Goal: Task Accomplishment & Management: Manage account settings

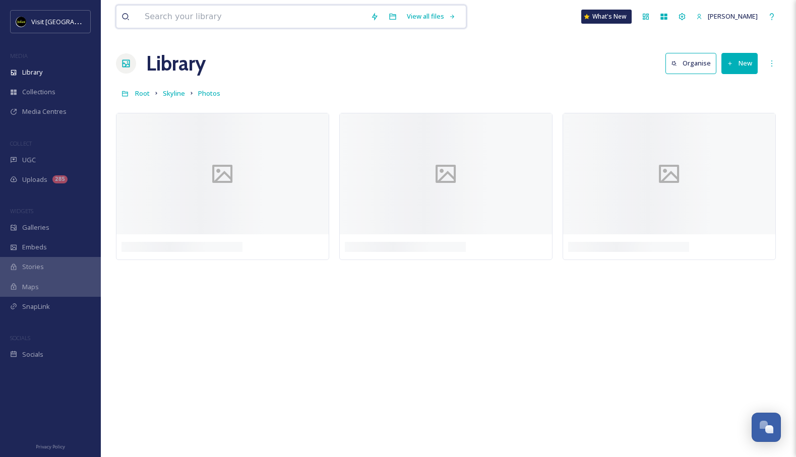
click at [345, 19] on input at bounding box center [253, 17] width 226 height 22
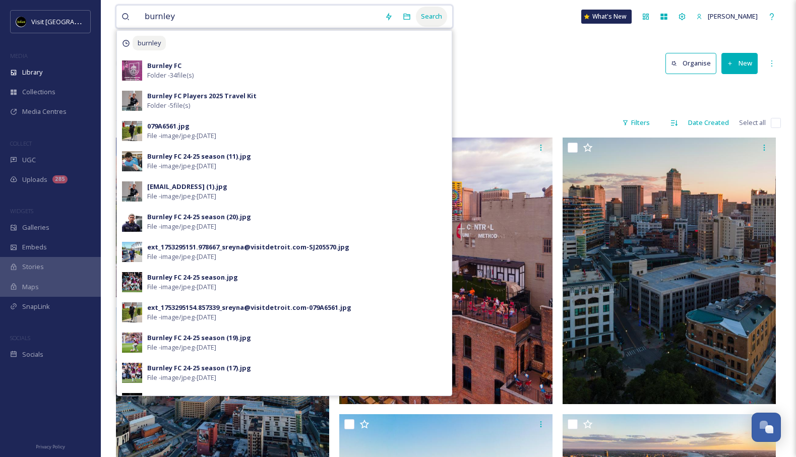
type input "burnley"
click at [429, 17] on div "Search" at bounding box center [431, 17] width 31 height 20
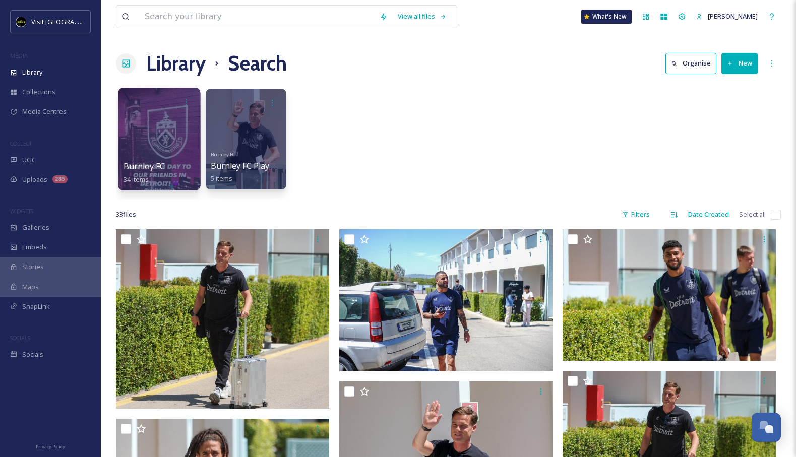
click at [154, 140] on div at bounding box center [159, 139] width 82 height 103
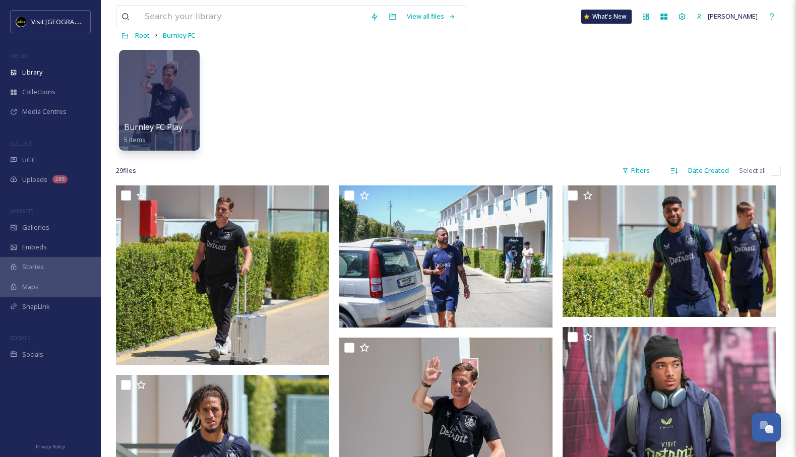
scroll to position [61, 0]
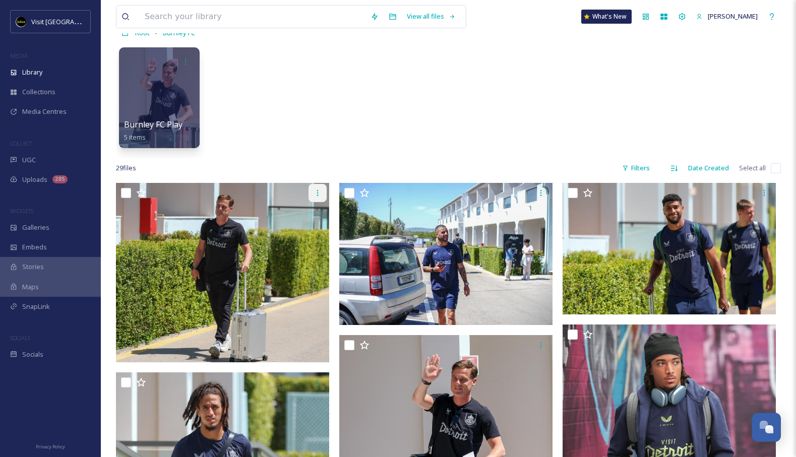
click at [317, 194] on icon at bounding box center [318, 193] width 8 height 8
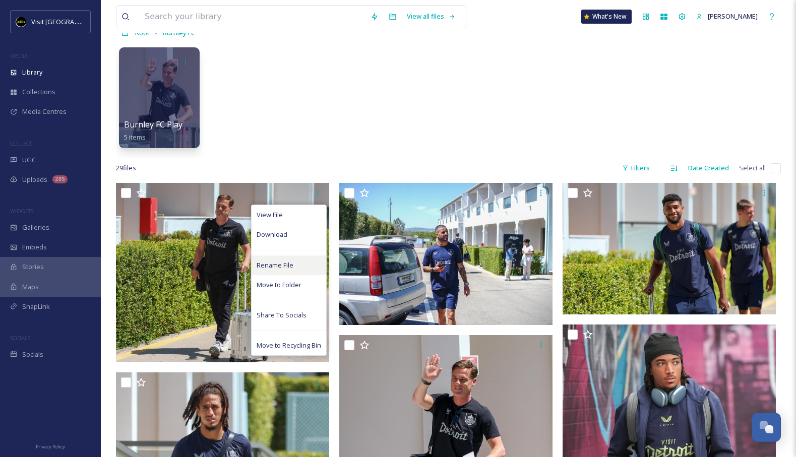
click at [270, 264] on span "Rename File" at bounding box center [275, 266] width 37 height 10
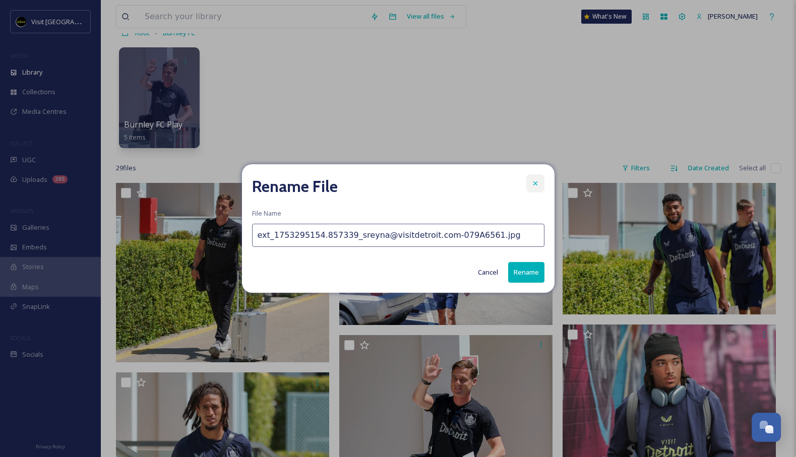
click at [536, 185] on icon at bounding box center [536, 184] width 8 height 8
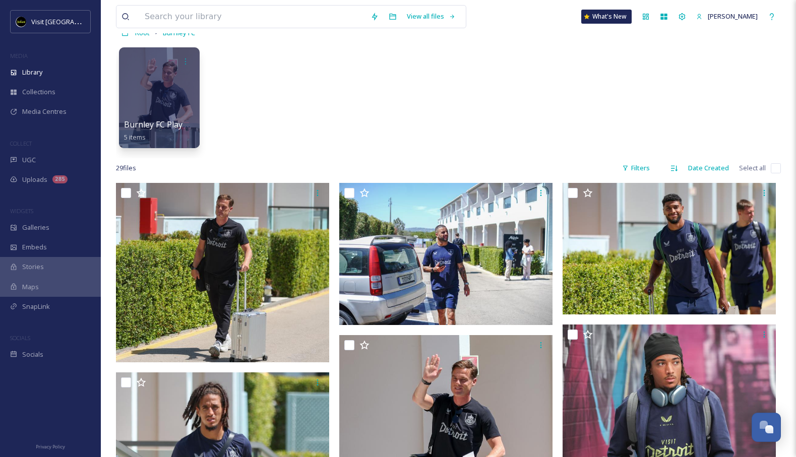
click at [562, 113] on div "Burnley FC Players 2025 Travel Kit 5 items" at bounding box center [448, 100] width 665 height 116
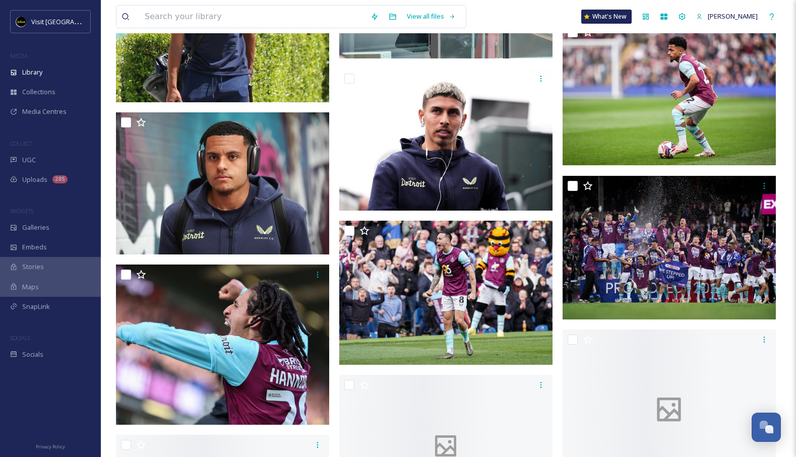
scroll to position [580, 0]
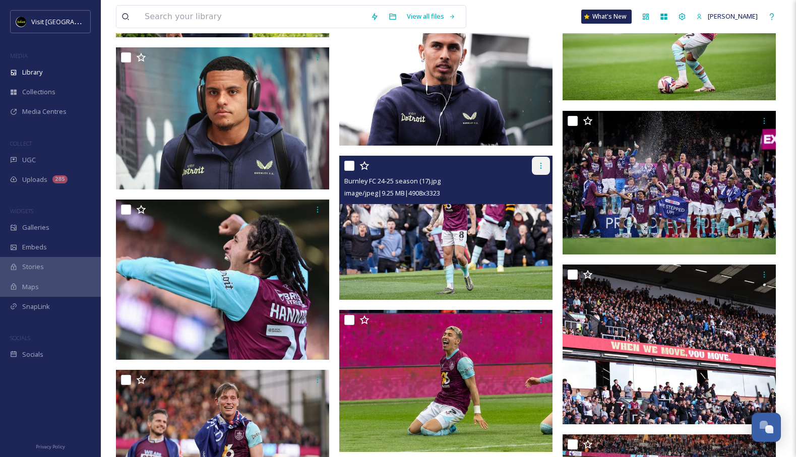
click at [540, 165] on icon at bounding box center [541, 166] width 8 height 8
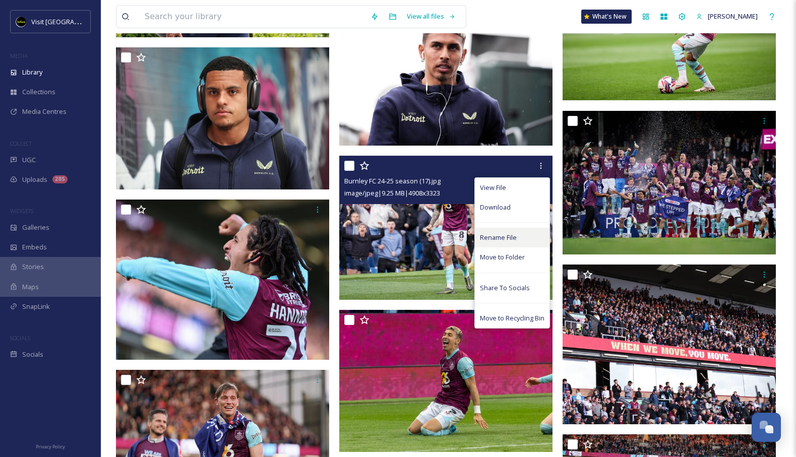
click at [490, 238] on span "Rename File" at bounding box center [498, 238] width 37 height 10
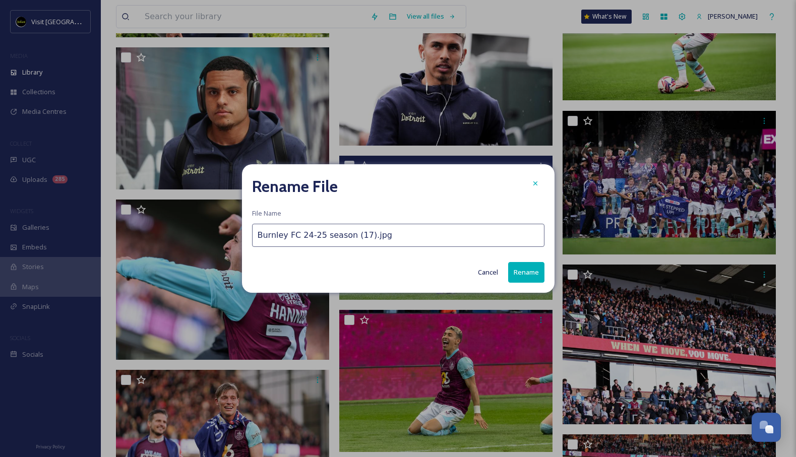
click at [256, 236] on input "Burnley FC 24-25 season (17).jpg" at bounding box center [398, 235] width 293 height 23
type input "DONOTUSE_Burnley FC 24-25 season (17).jpg"
click at [528, 268] on button "Rename" at bounding box center [526, 272] width 36 height 21
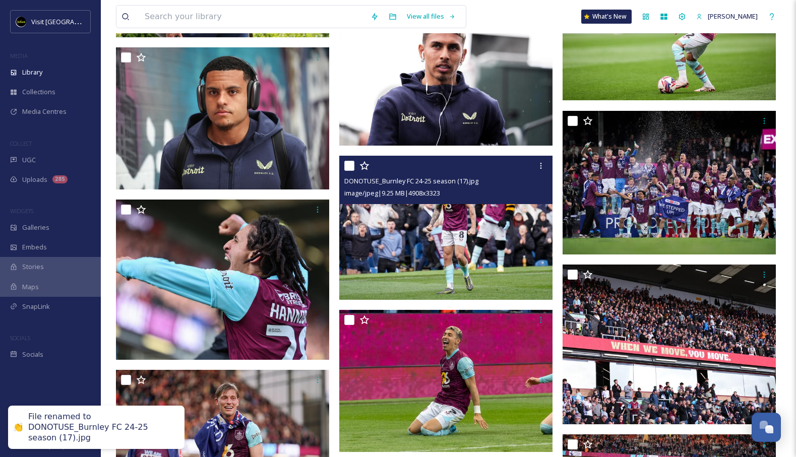
click at [504, 234] on img at bounding box center [445, 228] width 213 height 144
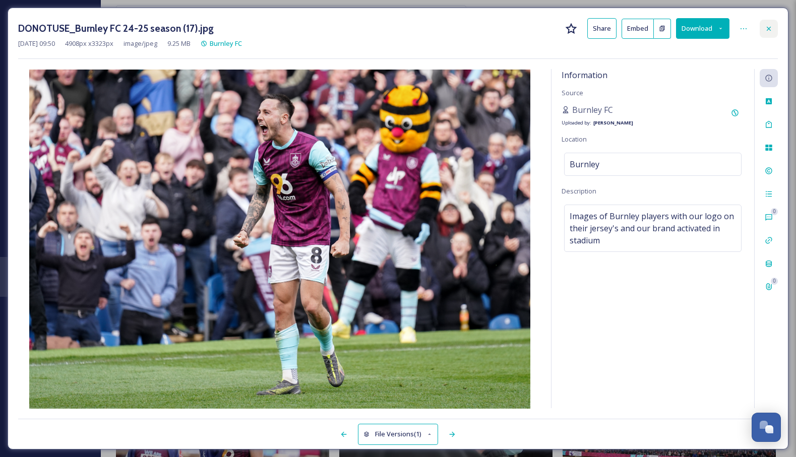
click at [767, 28] on icon at bounding box center [769, 29] width 8 height 8
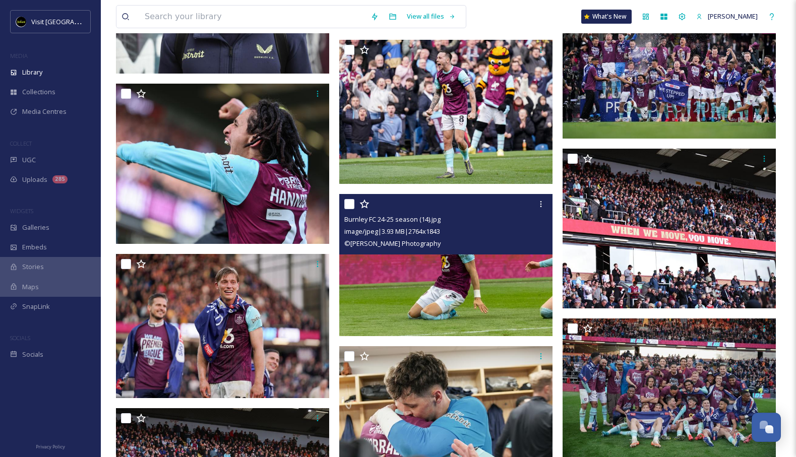
scroll to position [707, 0]
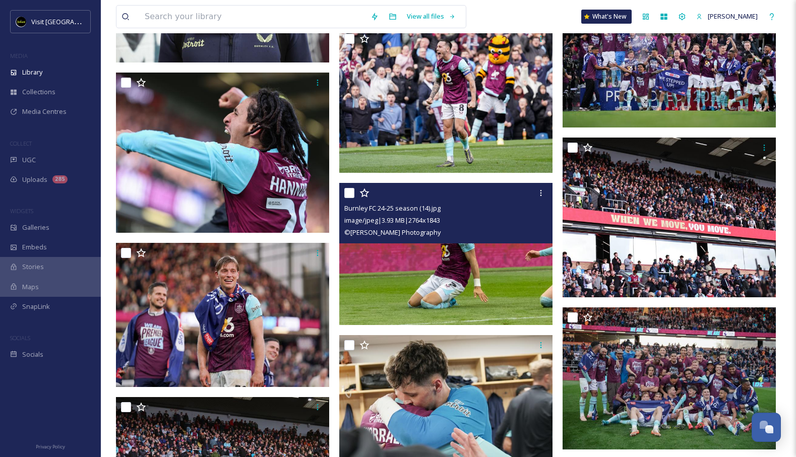
click at [434, 274] on img at bounding box center [445, 254] width 213 height 142
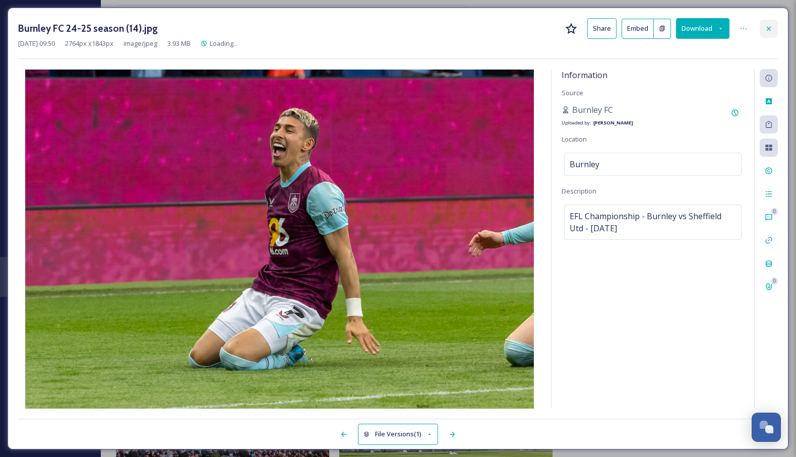
click at [770, 27] on icon at bounding box center [769, 28] width 4 height 4
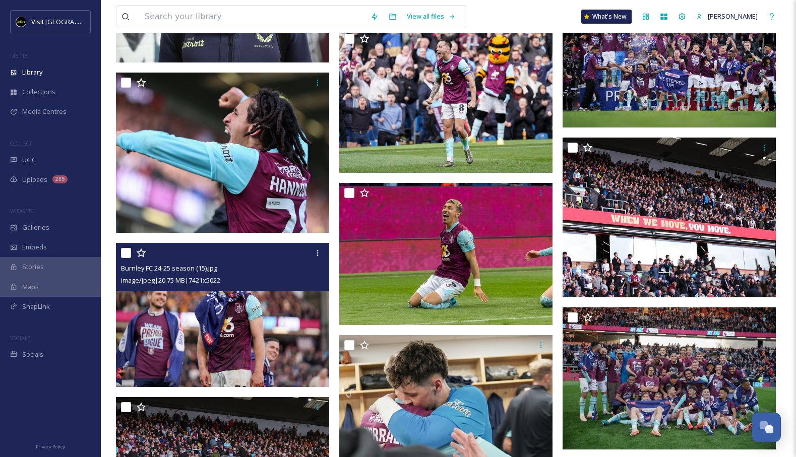
click at [272, 353] on img at bounding box center [222, 315] width 213 height 144
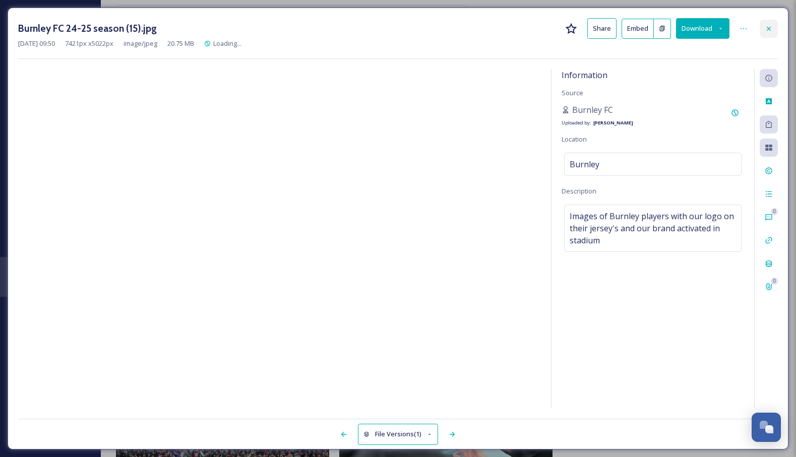
click at [769, 30] on icon at bounding box center [769, 29] width 8 height 8
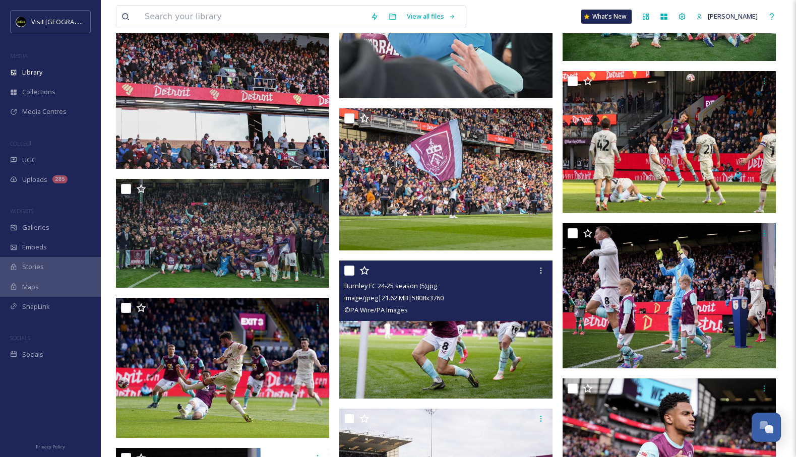
scroll to position [1103, 0]
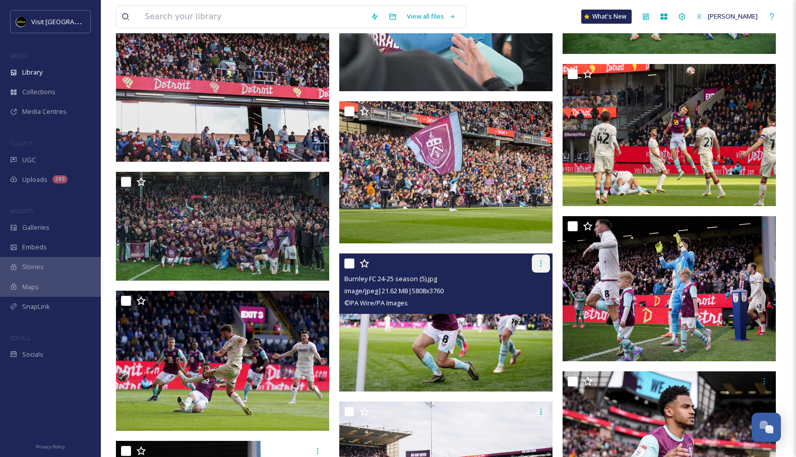
click at [543, 260] on icon at bounding box center [541, 264] width 8 height 8
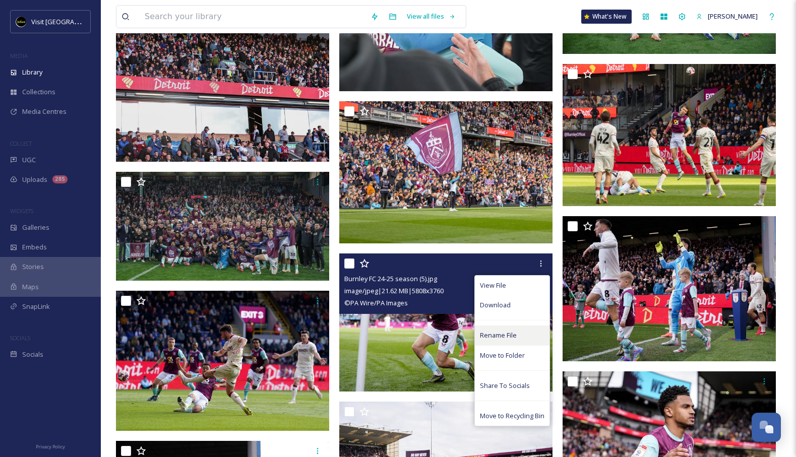
click at [484, 337] on span "Rename File" at bounding box center [498, 336] width 37 height 10
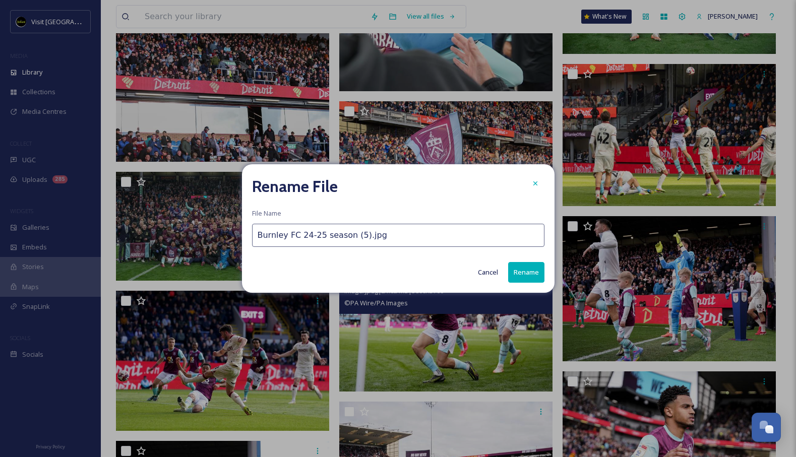
click at [256, 237] on input "Burnley FC 24-25 season (5).jpg" at bounding box center [398, 235] width 293 height 23
drag, startPoint x: 306, startPoint y: 236, endPoint x: 218, endPoint y: 244, distance: 88.1
click at [218, 244] on div "Rename File File Name DONOTUSE_Burnley FC 24-25 season (5).jpg Cancel Rename" at bounding box center [398, 228] width 796 height 457
drag, startPoint x: 306, startPoint y: 236, endPoint x: 218, endPoint y: 238, distance: 87.8
click at [218, 238] on div "Rename File File Name DONOTUSE_Burnley FC 24-25 season (5).jpg Cancel Rename" at bounding box center [398, 228] width 796 height 457
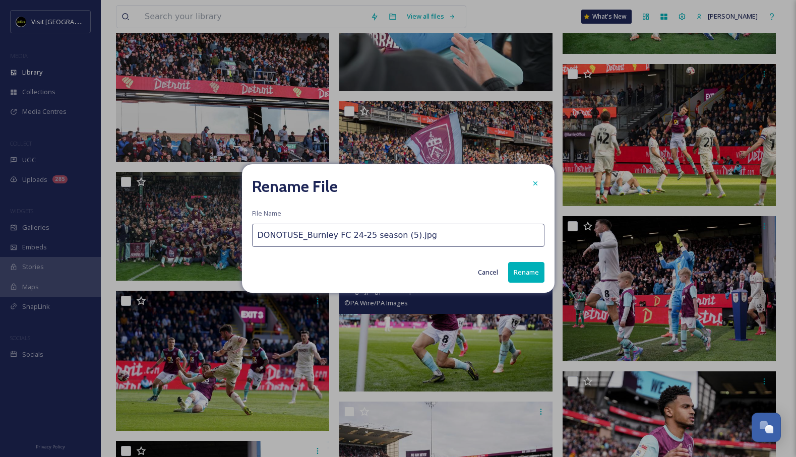
type input "DONOTUSE_Burnley FC 24-25 season (5).jpg"
click at [512, 269] on button "Rename" at bounding box center [526, 272] width 36 height 21
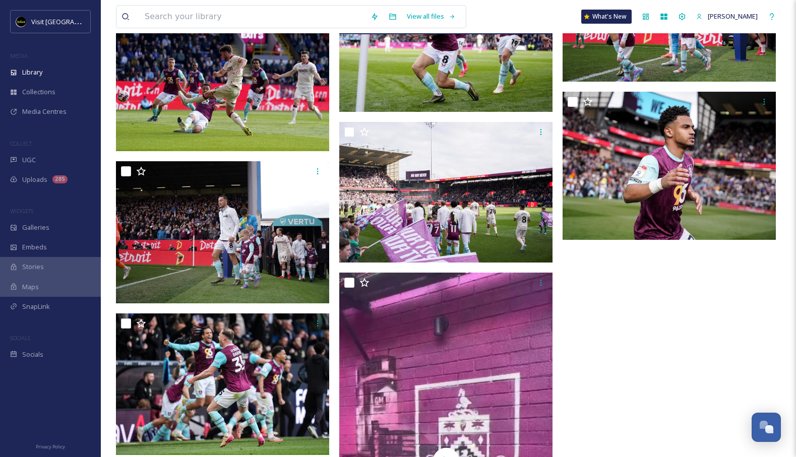
scroll to position [1385, 0]
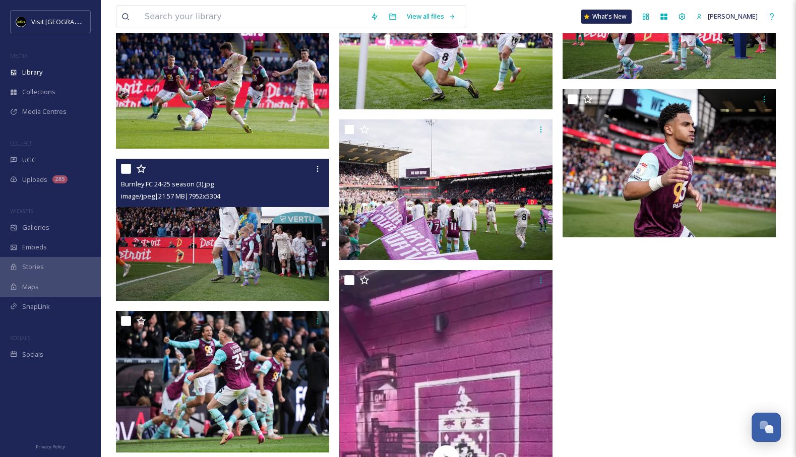
click at [244, 238] on img at bounding box center [222, 230] width 213 height 142
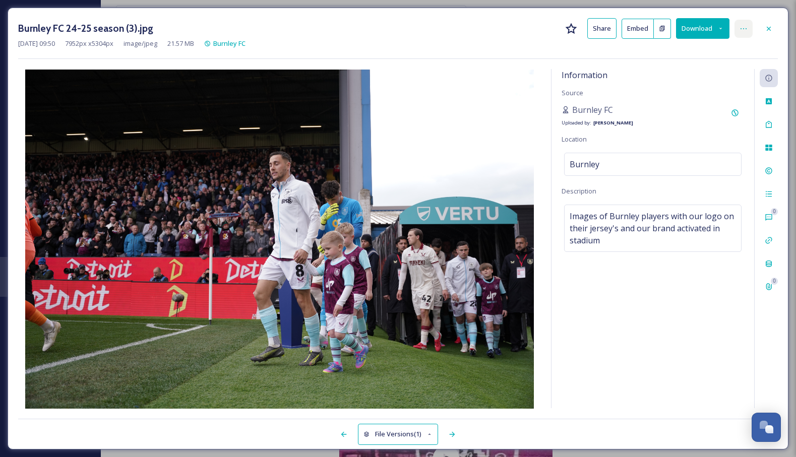
click at [743, 26] on icon at bounding box center [744, 29] width 8 height 8
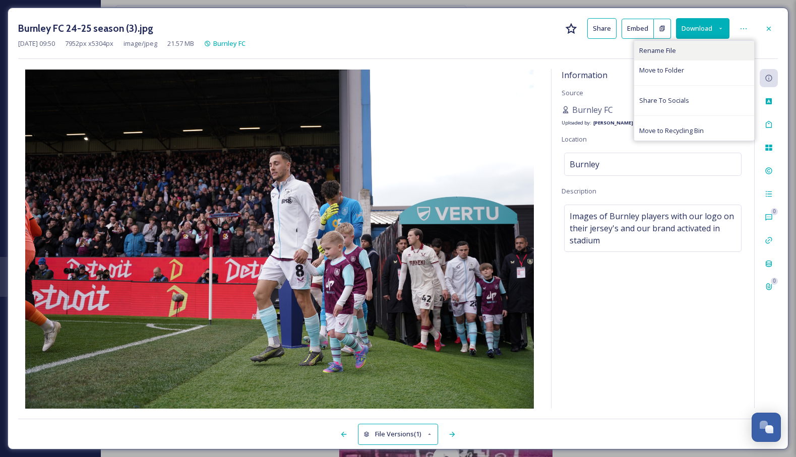
click at [677, 47] on div "Rename File" at bounding box center [694, 51] width 120 height 20
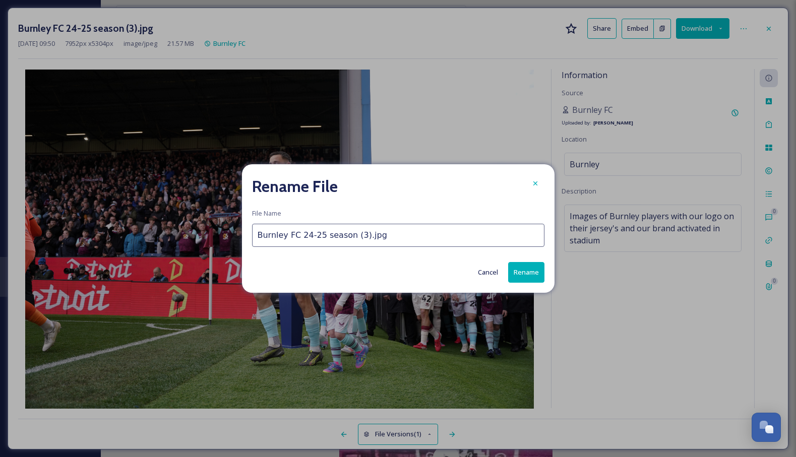
click at [258, 235] on input "Burnley FC 24-25 season (3).jpg" at bounding box center [398, 235] width 293 height 23
paste input "DONOTUSE_"
type input "DONOTUSE_Burnley FC 24-25 season (3).jpg"
click at [523, 273] on button "Rename" at bounding box center [526, 272] width 36 height 21
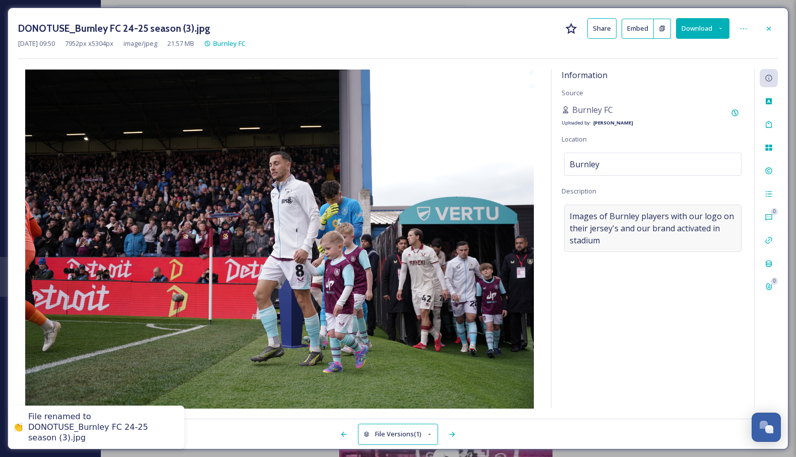
click at [611, 243] on span "Images of Burnley players with our logo on their jersey's and our brand activat…" at bounding box center [653, 228] width 166 height 36
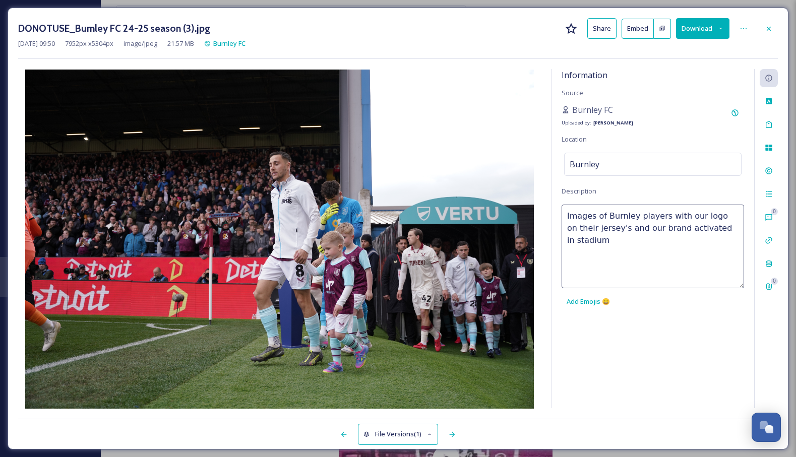
click at [608, 243] on textarea "Images of Burnley players with our logo on their jersey's and our brand activat…" at bounding box center [653, 247] width 183 height 84
type textarea "Images of Burnley players with our logo on their jersey's and our brand activat…"
drag, startPoint x: 729, startPoint y: 263, endPoint x: 557, endPoint y: 262, distance: 171.5
click at [557, 262] on div "Information Source Burnley FC Uploaded by: [PERSON_NAME] Location [GEOGRAPHIC_D…" at bounding box center [653, 238] width 203 height 339
click at [699, 95] on div "Information Source Burnley FC Uploaded by: [PERSON_NAME] Location [GEOGRAPHIC_D…" at bounding box center [653, 238] width 203 height 339
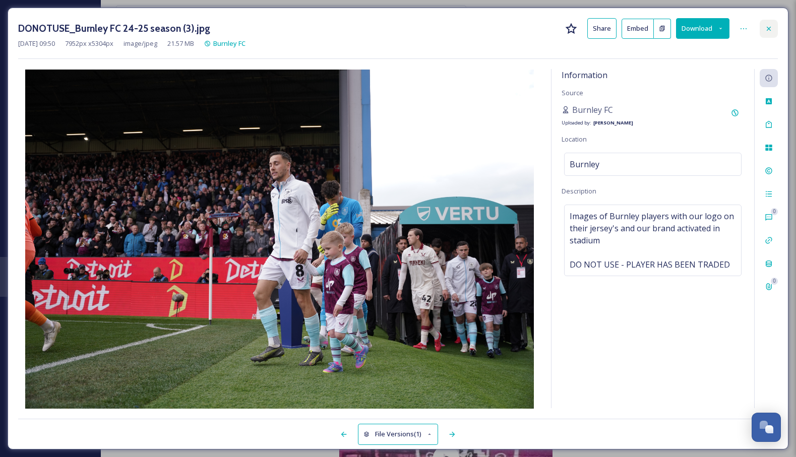
click at [775, 25] on div at bounding box center [769, 29] width 18 height 18
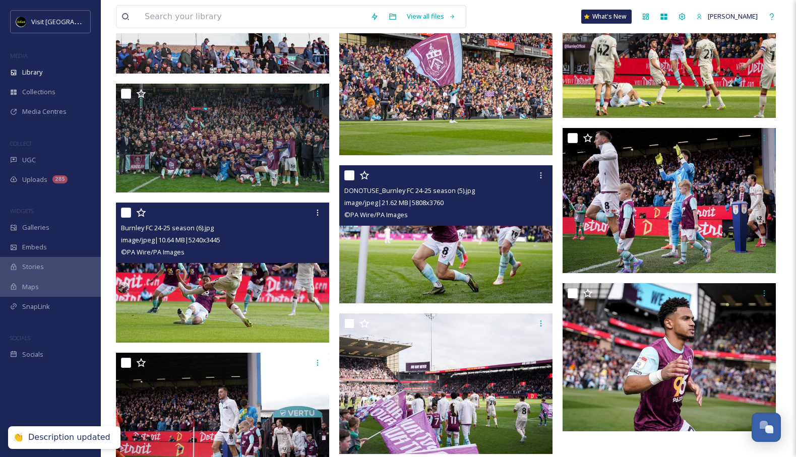
scroll to position [1192, 0]
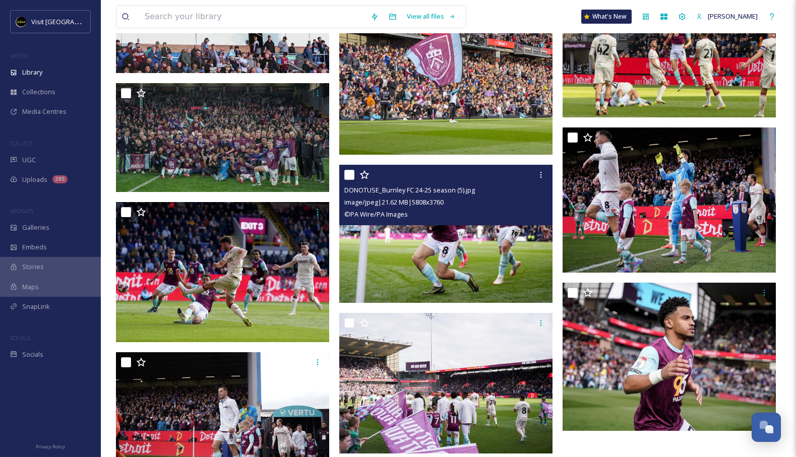
click at [442, 258] on img at bounding box center [445, 234] width 213 height 138
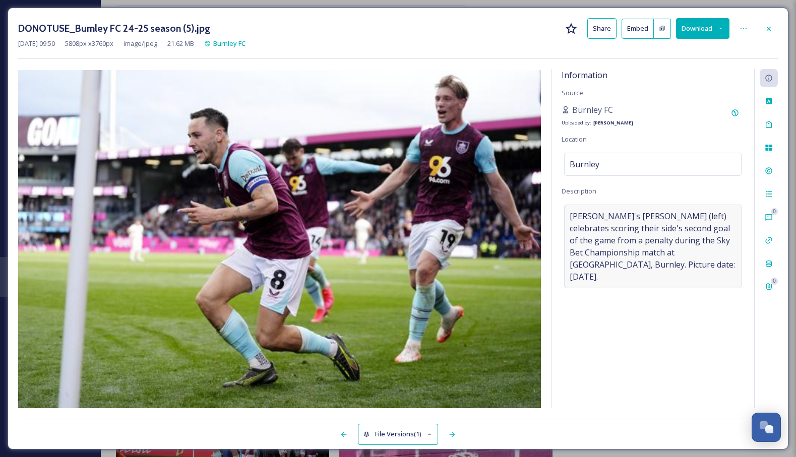
click at [708, 258] on span "[PERSON_NAME]'s [PERSON_NAME] (left) celebrates scoring their side's second goa…" at bounding box center [653, 246] width 166 height 73
click at [706, 267] on textarea "[PERSON_NAME]'s [PERSON_NAME] (left) celebrates scoring their side's second goa…" at bounding box center [653, 247] width 183 height 84
paste textarea "DO NOT USE - PLAYER HAS BEEN TRADED"
type textarea "[PERSON_NAME]'s [PERSON_NAME] (left) celebrates scoring their side's second goa…"
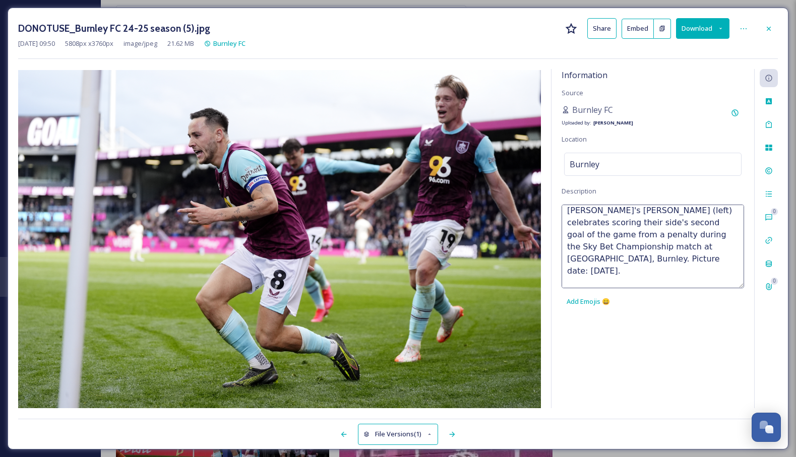
click at [678, 346] on div "Information Source Burnley FC Uploaded by: [PERSON_NAME] Location [GEOGRAPHIC_D…" at bounding box center [653, 238] width 203 height 339
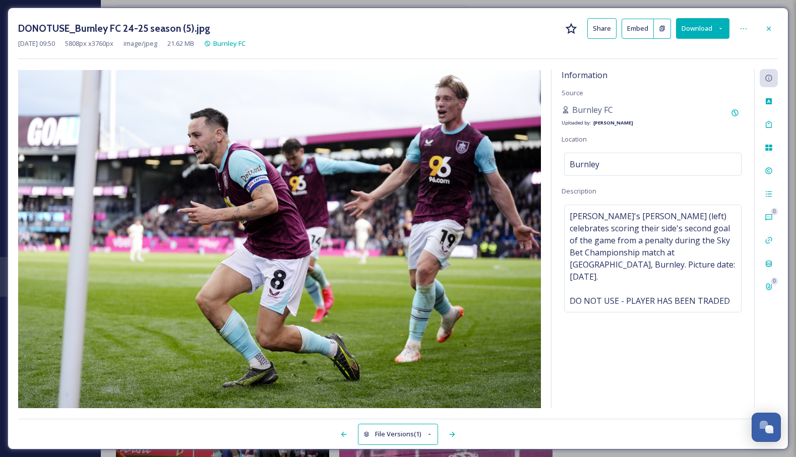
click at [678, 346] on div "Information Source Burnley FC Uploaded by: [PERSON_NAME] Location [GEOGRAPHIC_D…" at bounding box center [653, 238] width 203 height 339
click at [696, 71] on div "Information Source Burnley FC Uploaded by: [PERSON_NAME] Location [GEOGRAPHIC_D…" at bounding box center [653, 238] width 203 height 339
click at [632, 290] on span "[PERSON_NAME]'s [PERSON_NAME] (left) celebrates scoring their side's second goa…" at bounding box center [653, 258] width 166 height 97
click at [640, 283] on textarea "[PERSON_NAME]'s [PERSON_NAME] (left) celebrates scoring their side's second goa…" at bounding box center [653, 247] width 183 height 84
click at [650, 285] on textarea "[PERSON_NAME]'s [PERSON_NAME] (left) celebrates scoring their side's second goa…" at bounding box center [653, 247] width 183 height 84
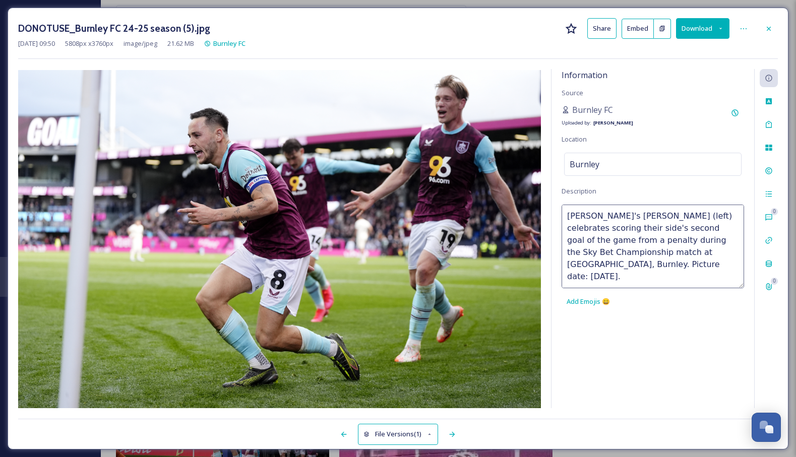
scroll to position [12, 0]
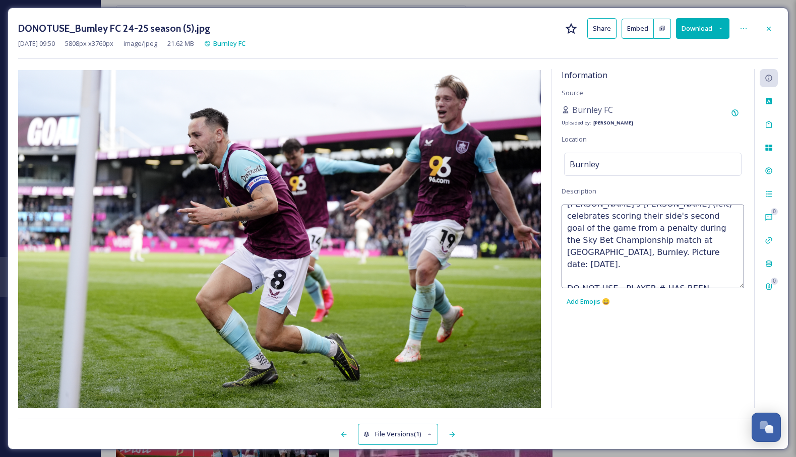
type textarea "[PERSON_NAME]'s [PERSON_NAME] (left) celebrates scoring their side's second goa…"
click at [641, 342] on div "Information Source Burnley FC Uploaded by: [PERSON_NAME] Location [GEOGRAPHIC_D…" at bounding box center [653, 238] width 203 height 339
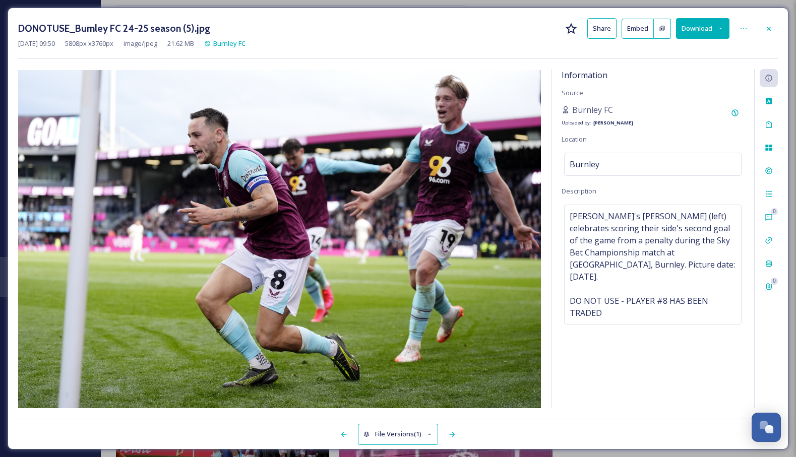
click at [742, 45] on div "[DATE] 09:50 5808 px x 3760 px image/jpeg 21.62 MB Burnley FC" at bounding box center [398, 44] width 760 height 10
click at [769, 29] on icon at bounding box center [769, 29] width 8 height 8
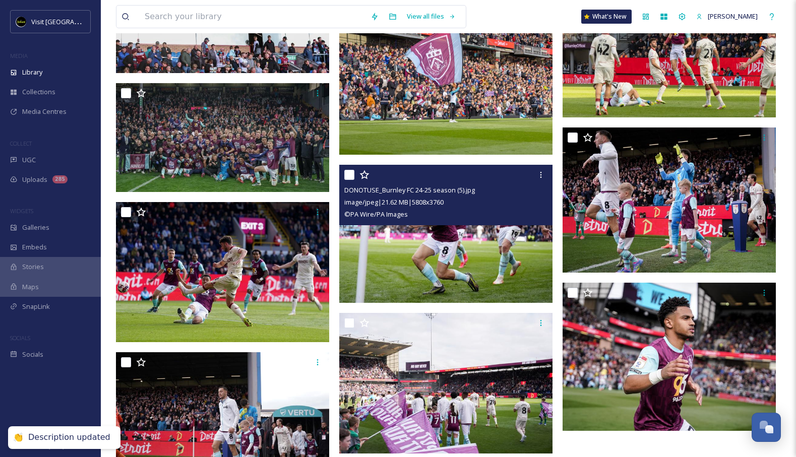
click at [515, 257] on img at bounding box center [445, 234] width 213 height 138
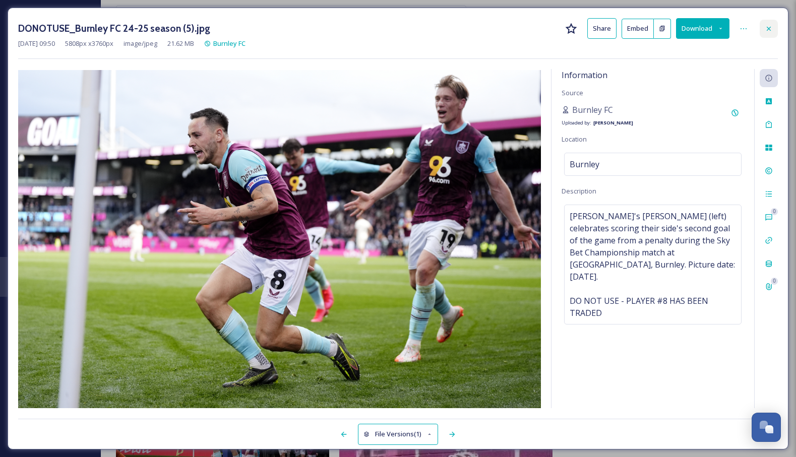
click at [768, 29] on icon at bounding box center [769, 28] width 4 height 4
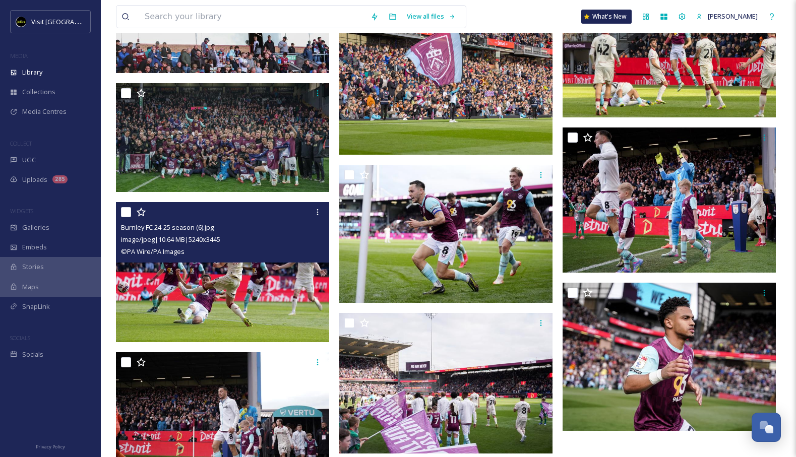
click at [201, 303] on img at bounding box center [222, 272] width 213 height 140
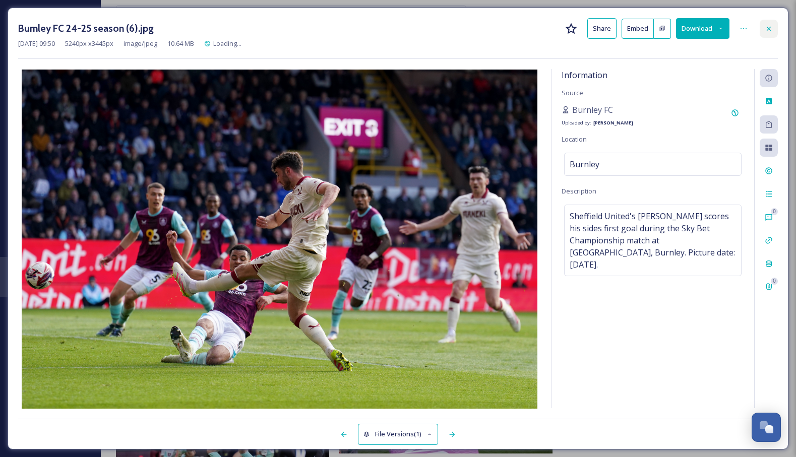
click at [768, 25] on icon at bounding box center [769, 29] width 8 height 8
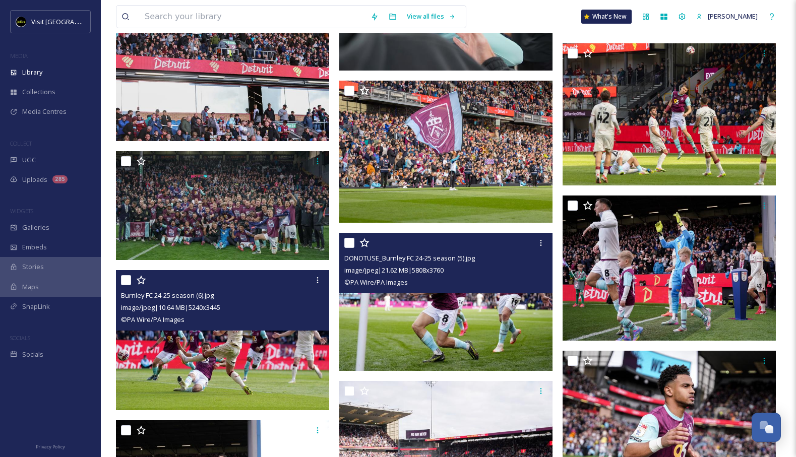
scroll to position [1117, 0]
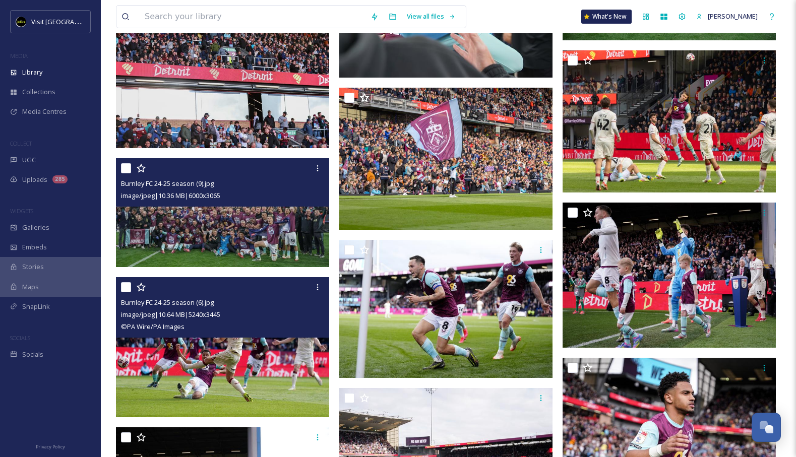
click at [244, 236] on img at bounding box center [222, 212] width 213 height 109
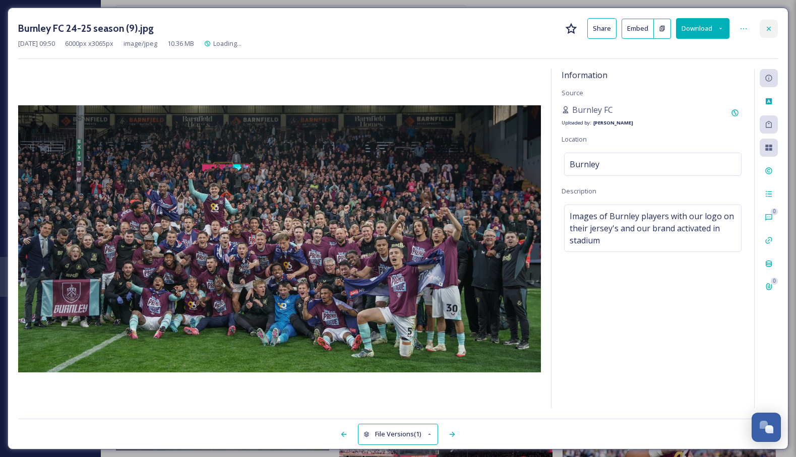
click at [773, 31] on div at bounding box center [769, 29] width 18 height 18
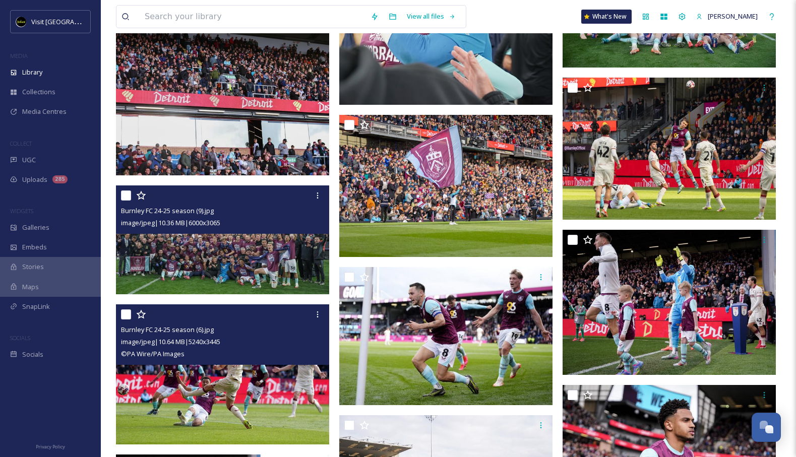
scroll to position [1078, 0]
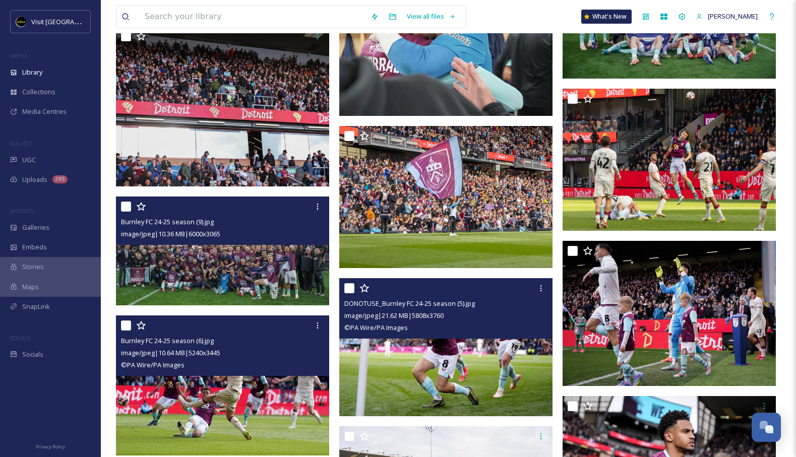
click at [431, 358] on img at bounding box center [445, 347] width 213 height 138
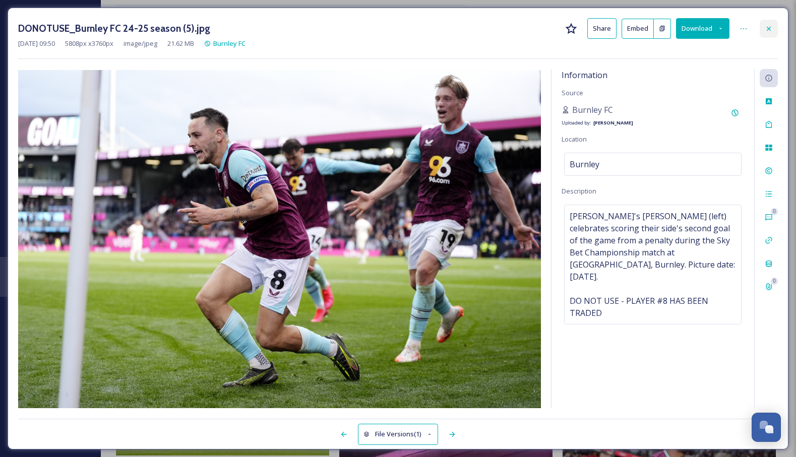
click at [770, 24] on div at bounding box center [769, 29] width 18 height 18
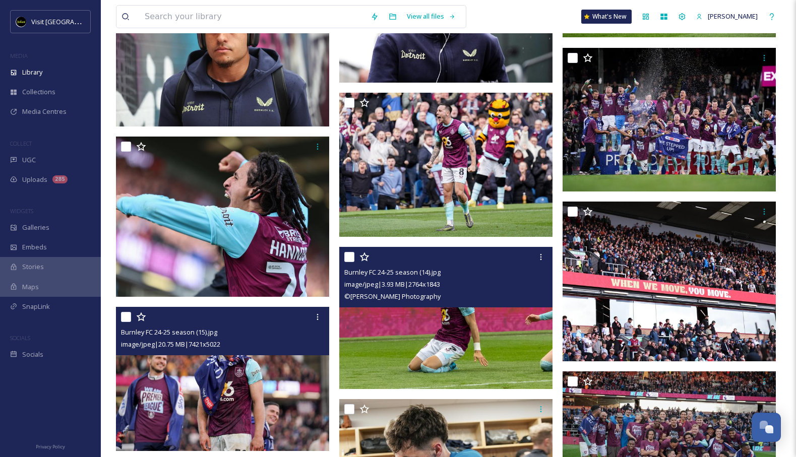
scroll to position [638, 0]
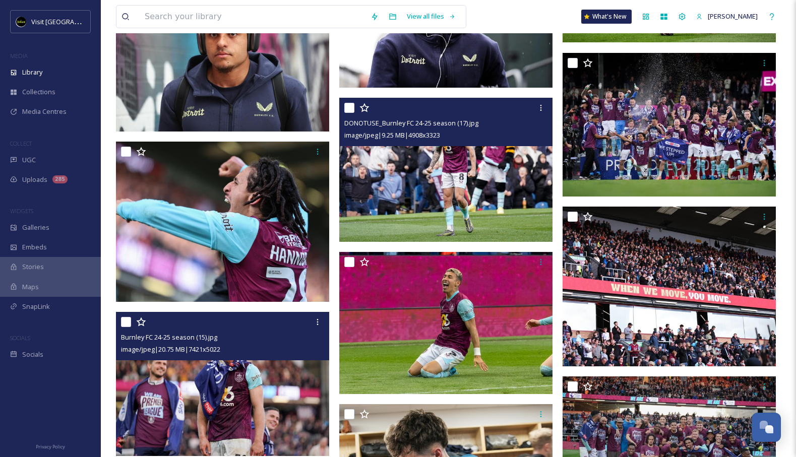
click at [510, 192] on img at bounding box center [445, 170] width 213 height 144
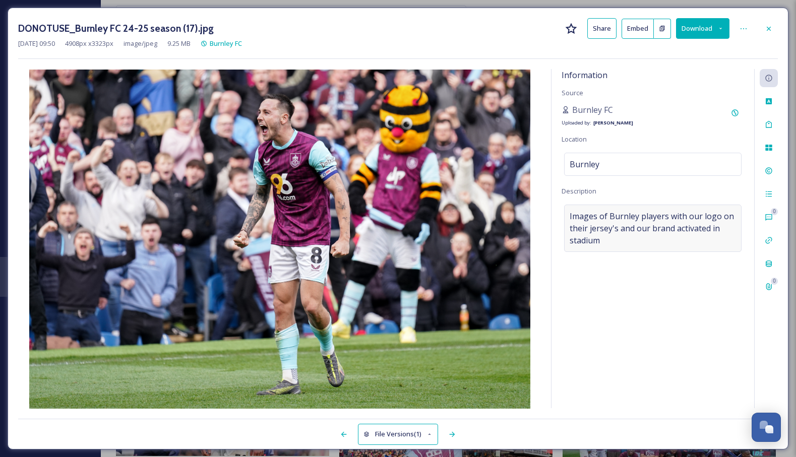
click at [623, 236] on span "Images of Burnley players with our logo on their jersey's and our brand activat…" at bounding box center [653, 228] width 166 height 36
click at [613, 240] on textarea "Images of Burnley players with our logo on their jersey's and our brand activat…" at bounding box center [653, 247] width 183 height 84
paste textarea "DO NOT USE - PLAYER HAS BEEN TRADED"
type textarea "Images of Burnley players with our logo on their jersey's and our brand activat…"
click at [586, 343] on div "Information Source Burnley FC Uploaded by: [PERSON_NAME] Location [GEOGRAPHIC_D…" at bounding box center [653, 238] width 203 height 339
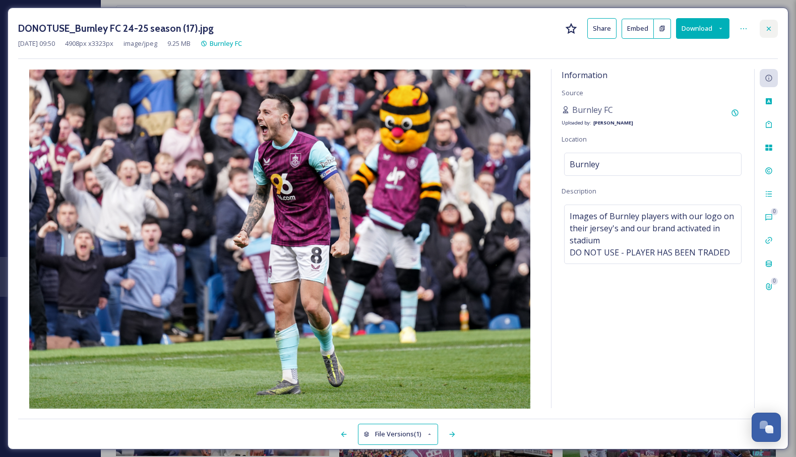
click at [771, 27] on icon at bounding box center [769, 29] width 8 height 8
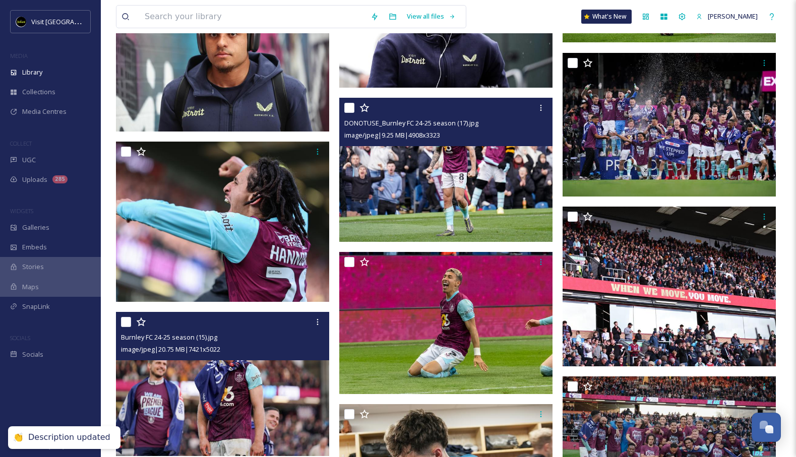
click at [516, 209] on img at bounding box center [445, 170] width 213 height 144
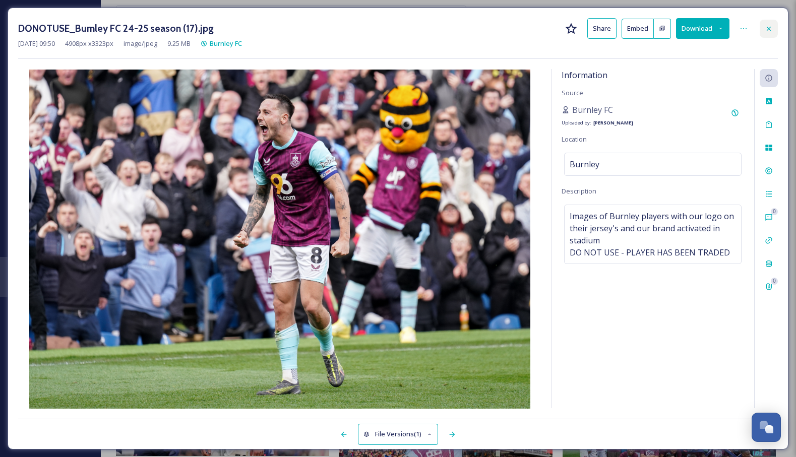
click at [771, 29] on icon at bounding box center [769, 29] width 8 height 8
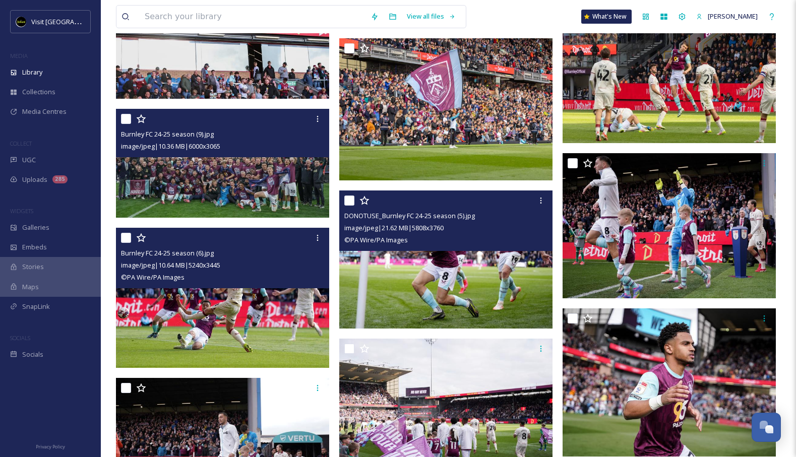
scroll to position [1167, 0]
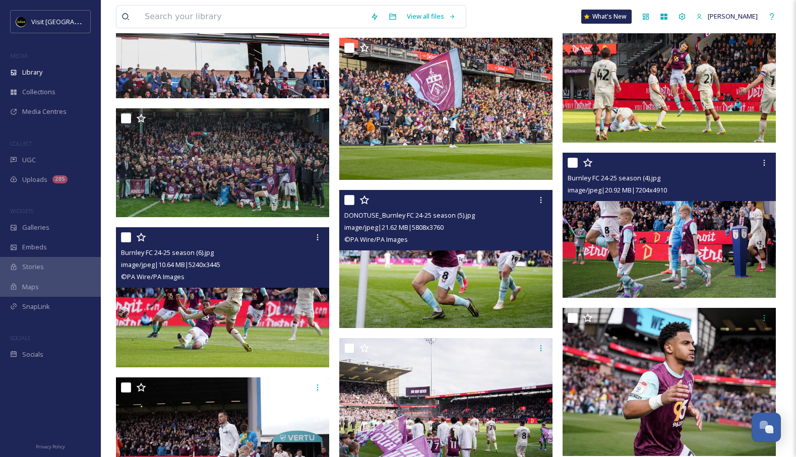
click at [626, 250] on img at bounding box center [669, 225] width 213 height 145
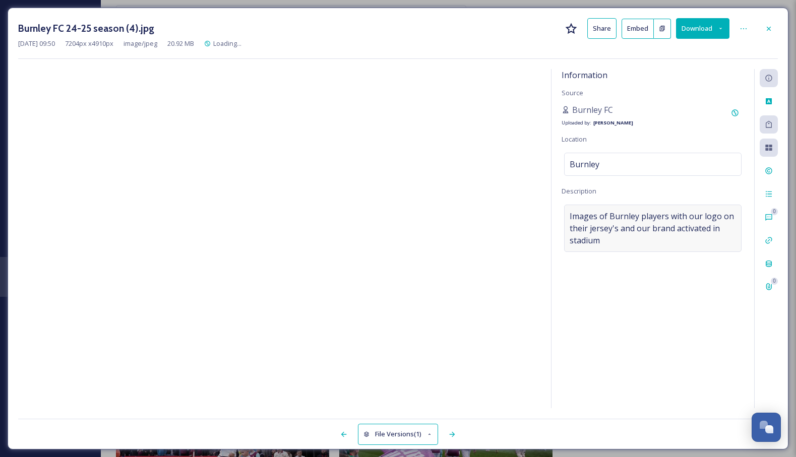
click at [640, 244] on span "Images of Burnley players with our logo on their jersey's and our brand activat…" at bounding box center [653, 228] width 166 height 36
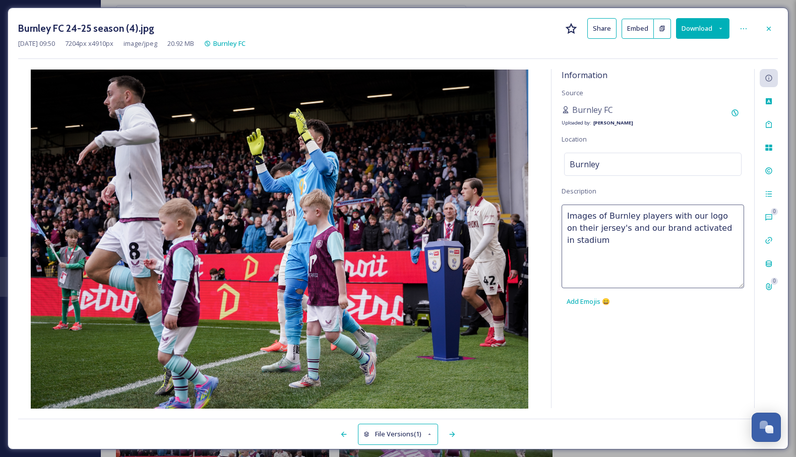
click at [640, 244] on textarea "Images of Burnley players with our logo on their jersey's and our brand activat…" at bounding box center [653, 247] width 183 height 84
paste textarea "DO NOT USE - PLAYER HAS BEEN TRADED"
click at [651, 262] on textarea "Images of Burnley players with our logo on their jersey's and our brand activat…" at bounding box center [653, 247] width 183 height 84
type textarea "Images of Burnley players with our logo on their jersey's and our brand activat…"
click at [678, 381] on div "Information Source Burnley FC Uploaded by: [PERSON_NAME] Location [GEOGRAPHIC_D…" at bounding box center [653, 238] width 203 height 339
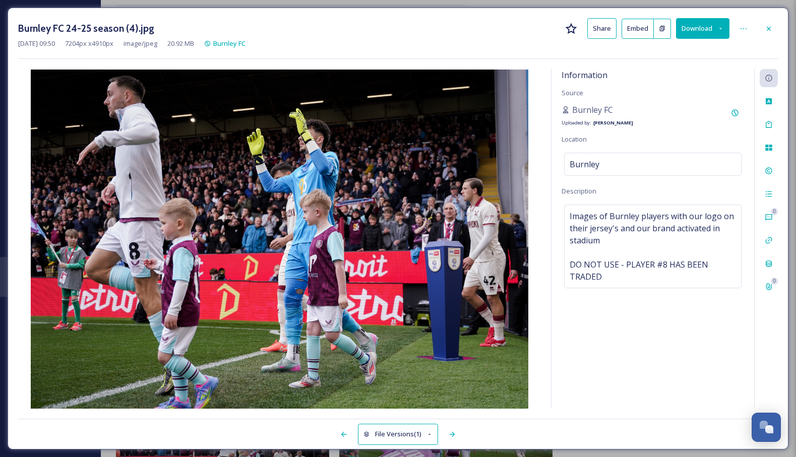
click at [59, 28] on h3 "Burnley FC 24-25 season (4).jpg" at bounding box center [86, 28] width 136 height 15
click at [742, 29] on icon at bounding box center [744, 29] width 8 height 8
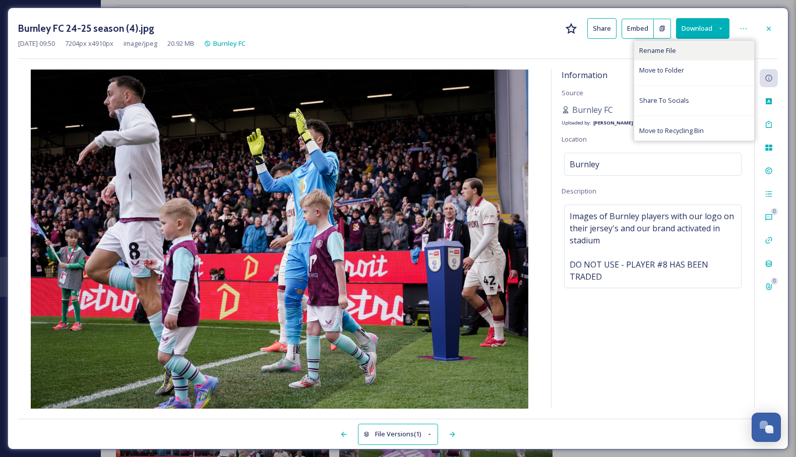
click at [674, 53] on span "Rename File" at bounding box center [658, 51] width 37 height 10
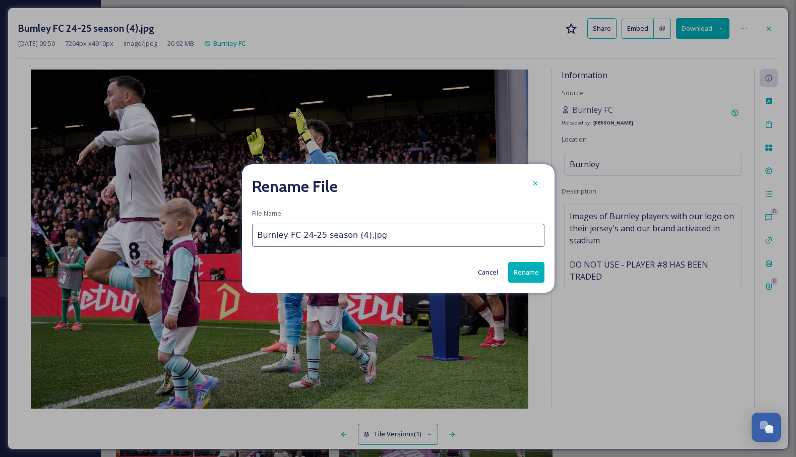
click at [258, 237] on input "Burnley FC 24-25 season (4).jpg" at bounding box center [398, 235] width 293 height 23
type input "DONOTUSE_Burnley FC 24-25 season (4).jpg"
click at [517, 266] on button "Rename" at bounding box center [526, 272] width 36 height 21
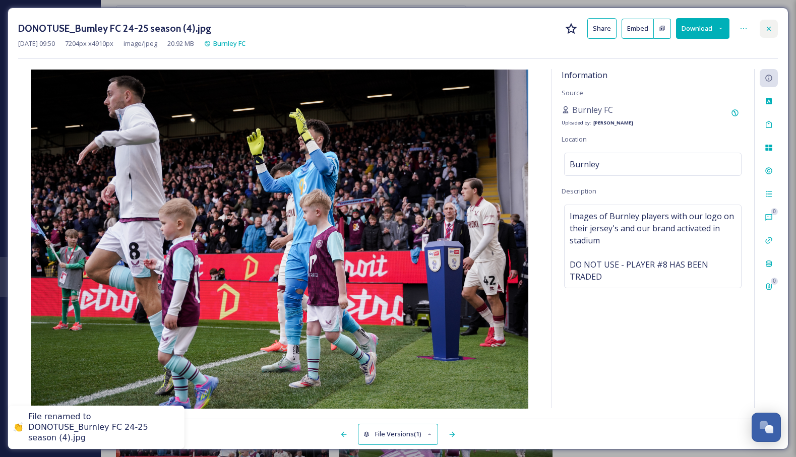
click at [768, 26] on icon at bounding box center [769, 29] width 8 height 8
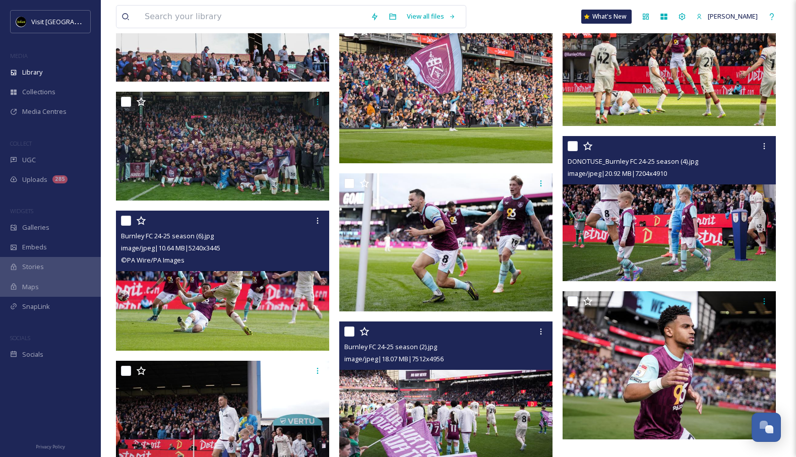
scroll to position [1176, 0]
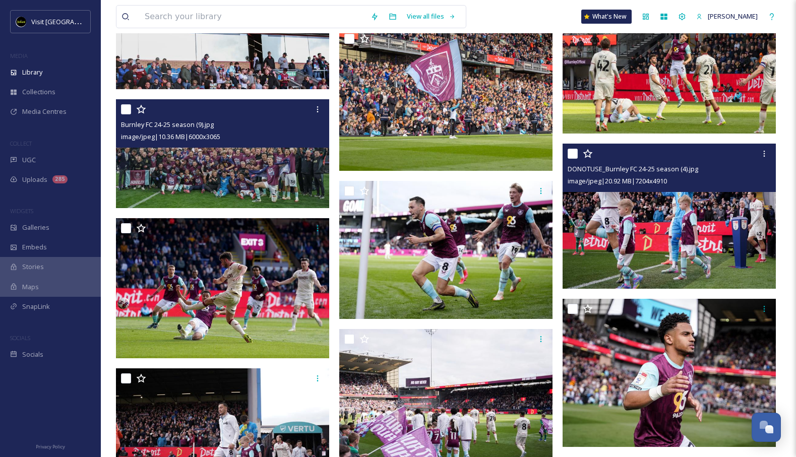
click at [248, 163] on img at bounding box center [222, 153] width 213 height 109
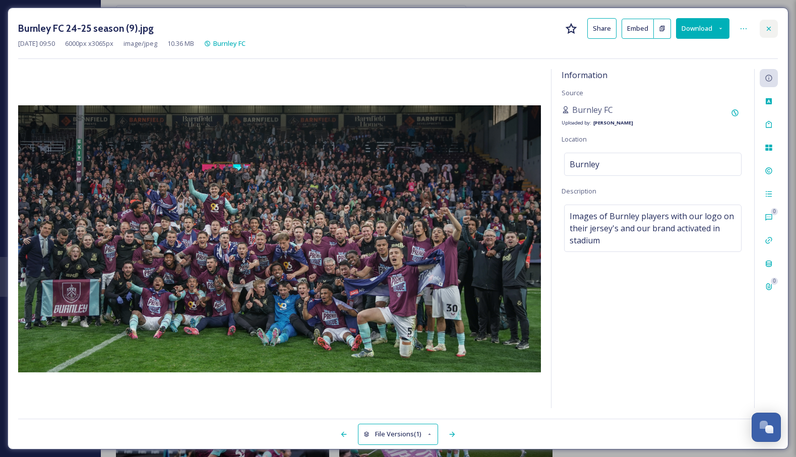
click at [772, 28] on icon at bounding box center [769, 29] width 8 height 8
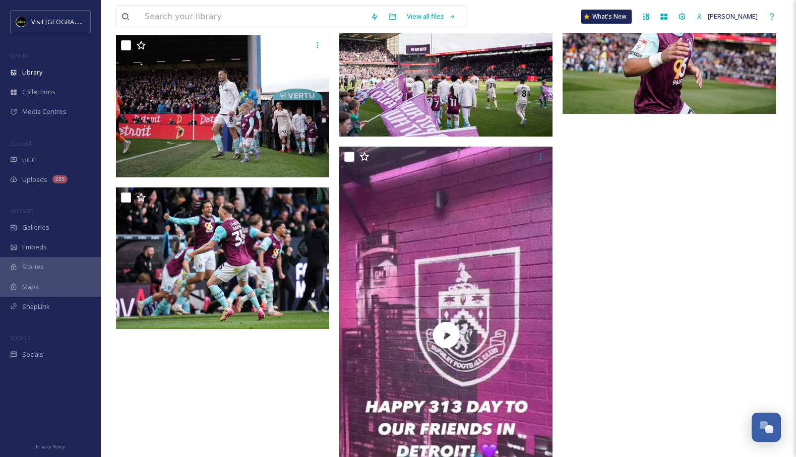
scroll to position [1517, 0]
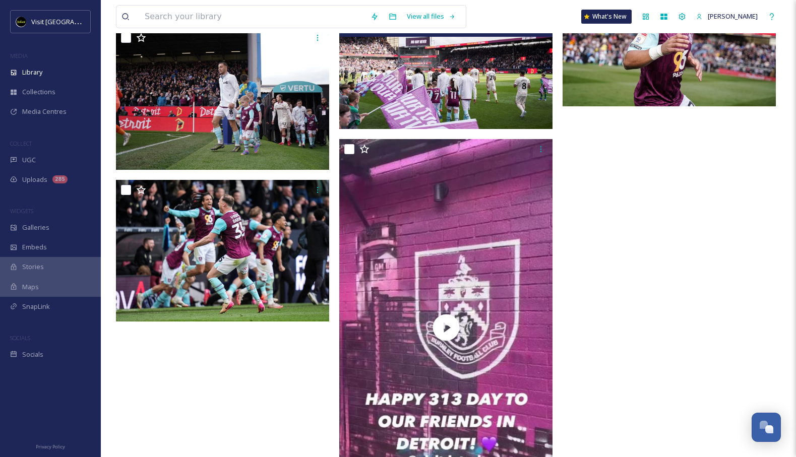
click at [517, 94] on img at bounding box center [445, 58] width 213 height 141
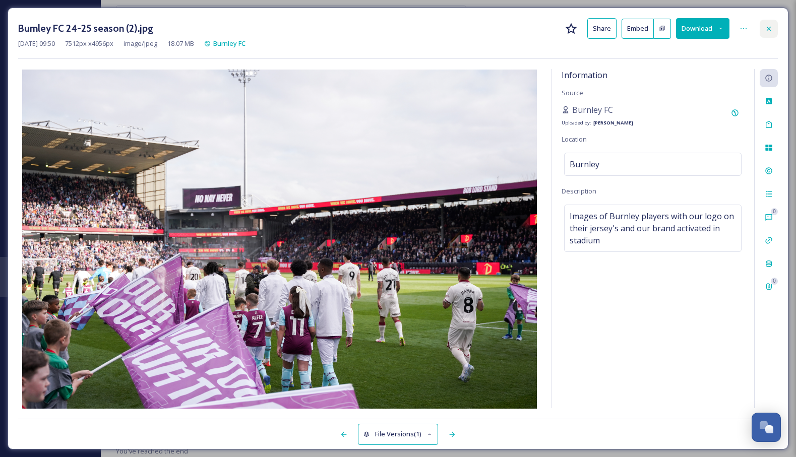
click at [770, 30] on icon at bounding box center [769, 29] width 8 height 8
